Goal: Transaction & Acquisition: Purchase product/service

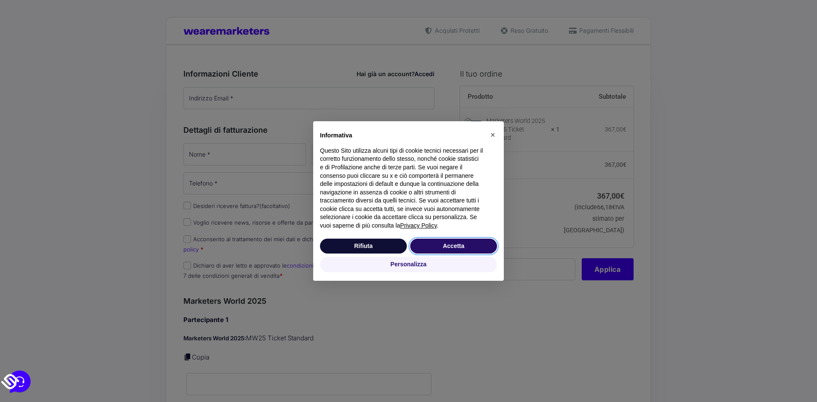
click at [419, 246] on button "Accetta" at bounding box center [453, 246] width 87 height 15
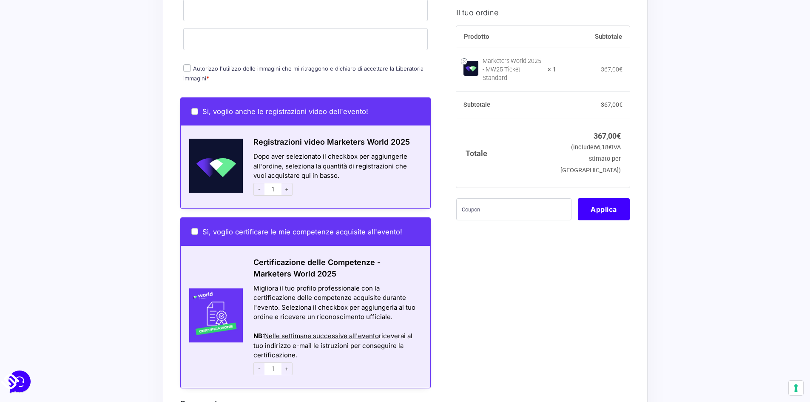
scroll to position [402, 0]
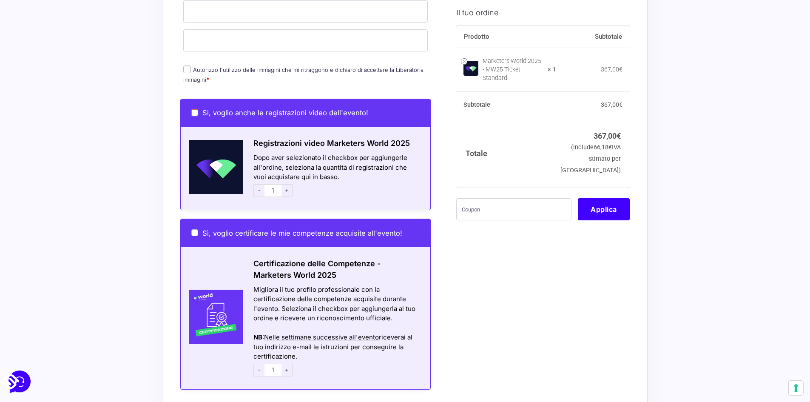
click at [197, 109] on input "Si, voglio anche le registrazioni video dell'evento!" at bounding box center [194, 112] width 7 height 7
checkbox input "true"
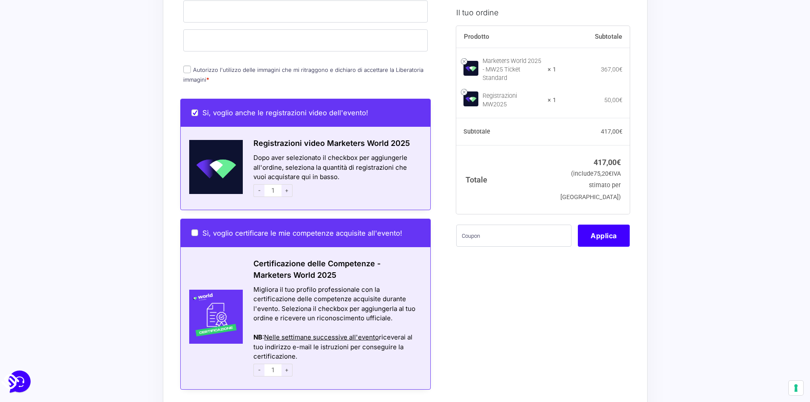
click at [199, 108] on label "Si, voglio anche le registrazioni video dell'evento!" at bounding box center [279, 112] width 177 height 9
click at [198, 109] on input "Si, voglio anche le registrazioni video dell'evento!" at bounding box center [194, 112] width 7 height 7
checkbox input "false"
